Goal: Check status: Check status

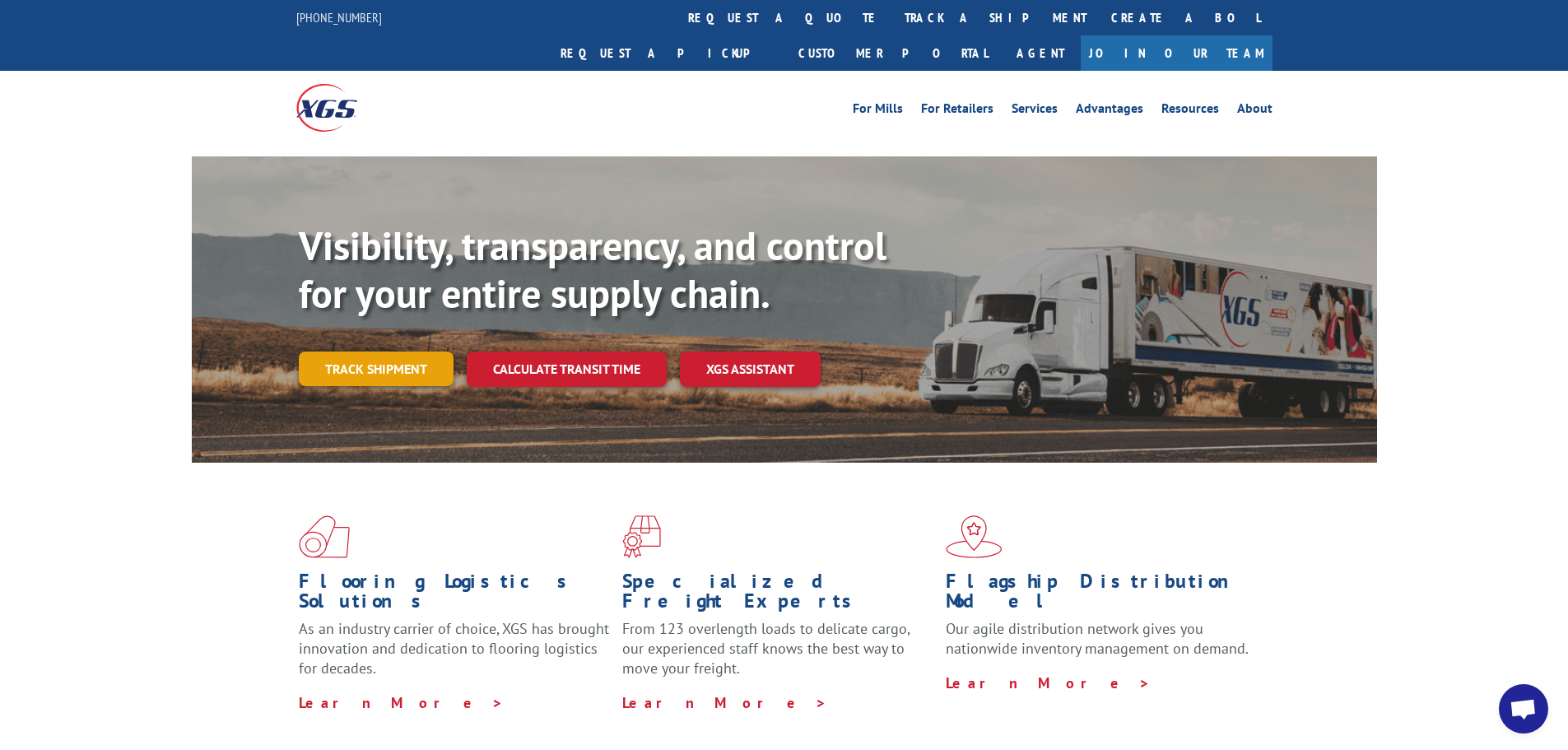
click at [414, 352] on link "Track shipment" at bounding box center [375, 369] width 155 height 34
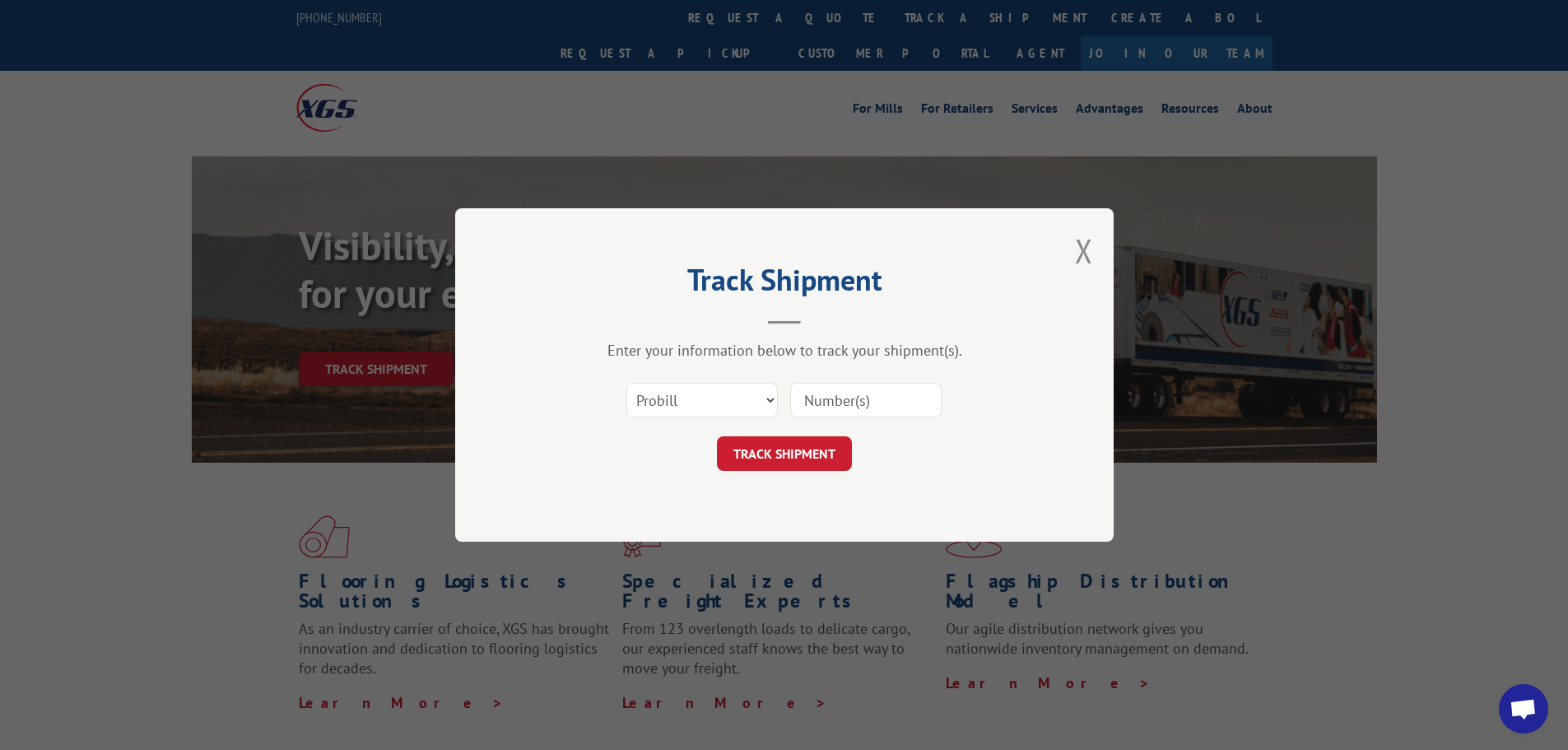
click at [843, 395] on input at bounding box center [866, 399] width 152 height 34
paste input "17618133"
type input "17618133"
click at [800, 448] on button "TRACK SHIPMENT" at bounding box center [784, 453] width 135 height 34
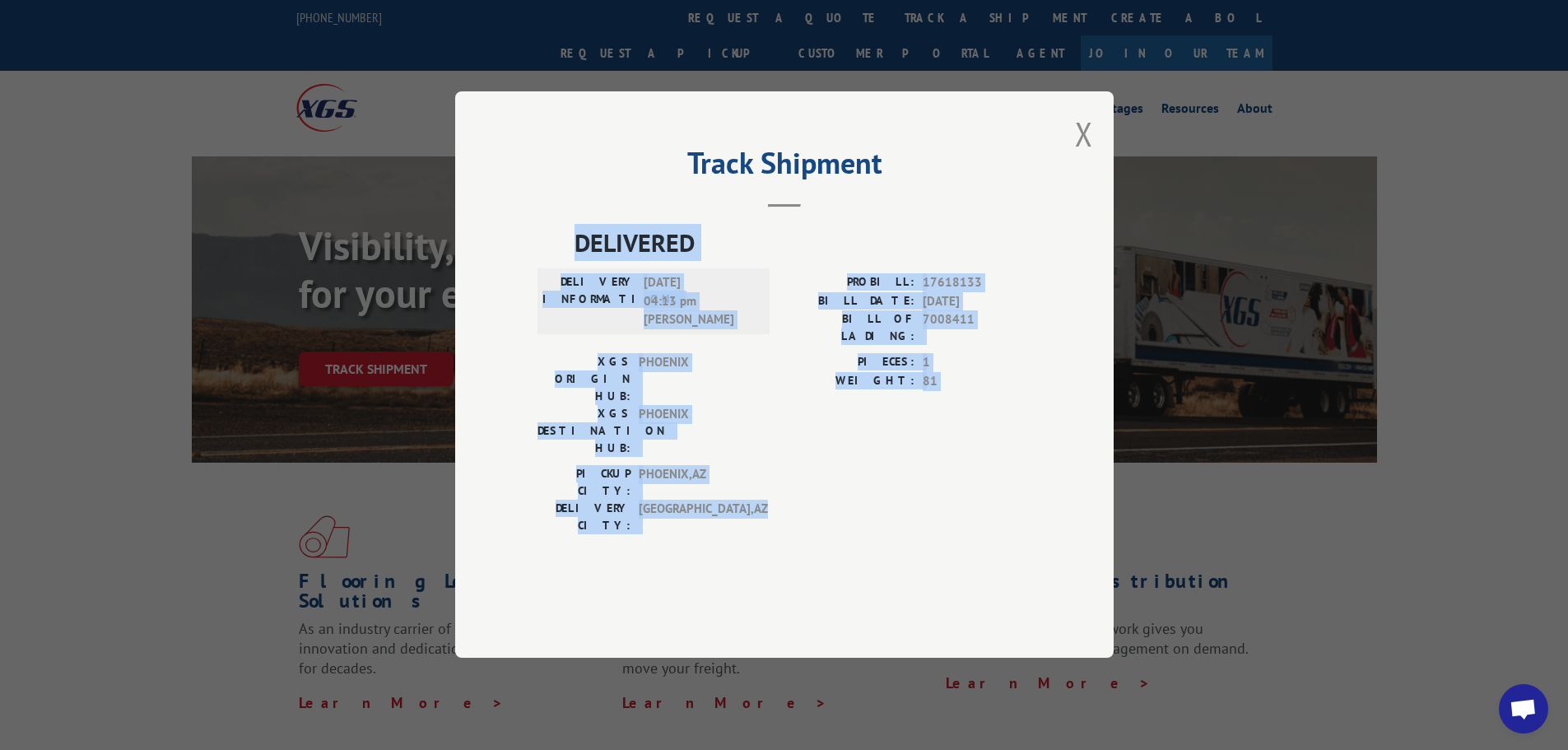
drag, startPoint x: 576, startPoint y: 286, endPoint x: 968, endPoint y: 488, distance: 441.0
click at [968, 488] on div "DELIVERED DELIVERY INFORMATION: [DATE] 04:13 pm [PERSON_NAME]: 17618133 BILL DA…" at bounding box center [784, 383] width 493 height 318
copy div "DELIVERED DELIVERY INFORMATION: [DATE] 04:13 pm [PERSON_NAME]: 17618133 BILL DA…"
